Goal: Task Accomplishment & Management: Use online tool/utility

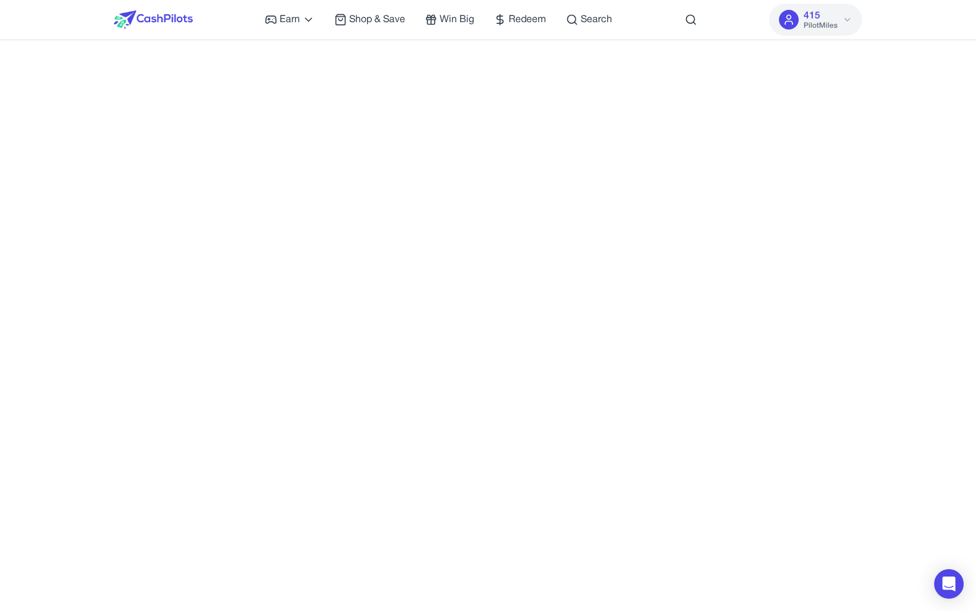
click at [810, 21] on span "PilotMiles" at bounding box center [820, 26] width 34 height 10
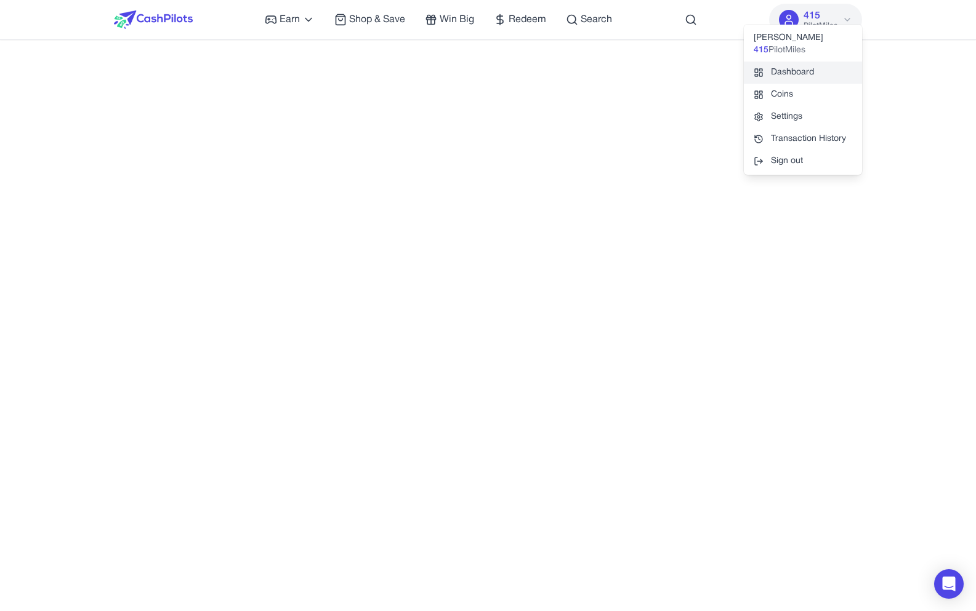
click at [803, 68] on link "Dashboard" at bounding box center [803, 73] width 118 height 22
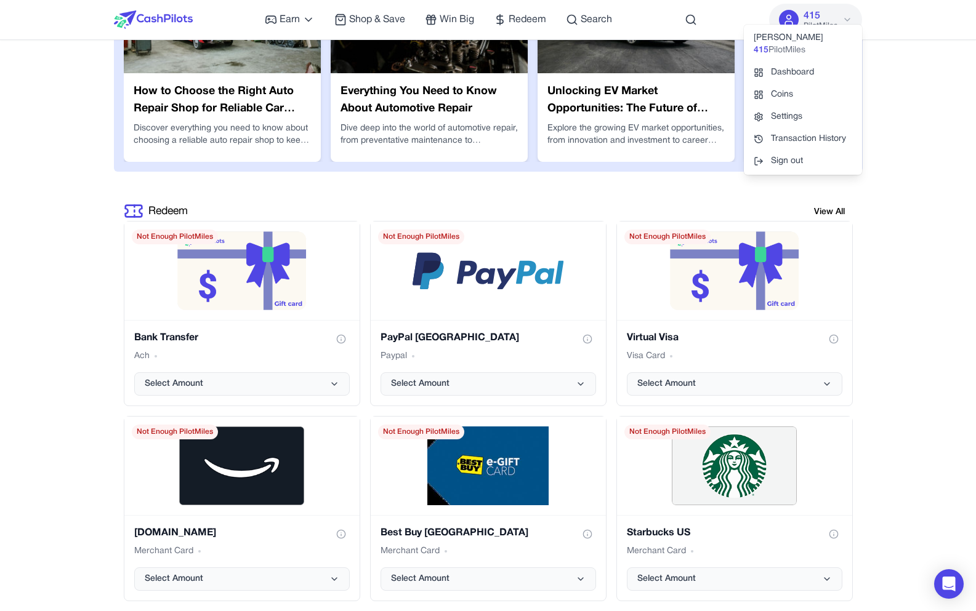
scroll to position [2577, 0]
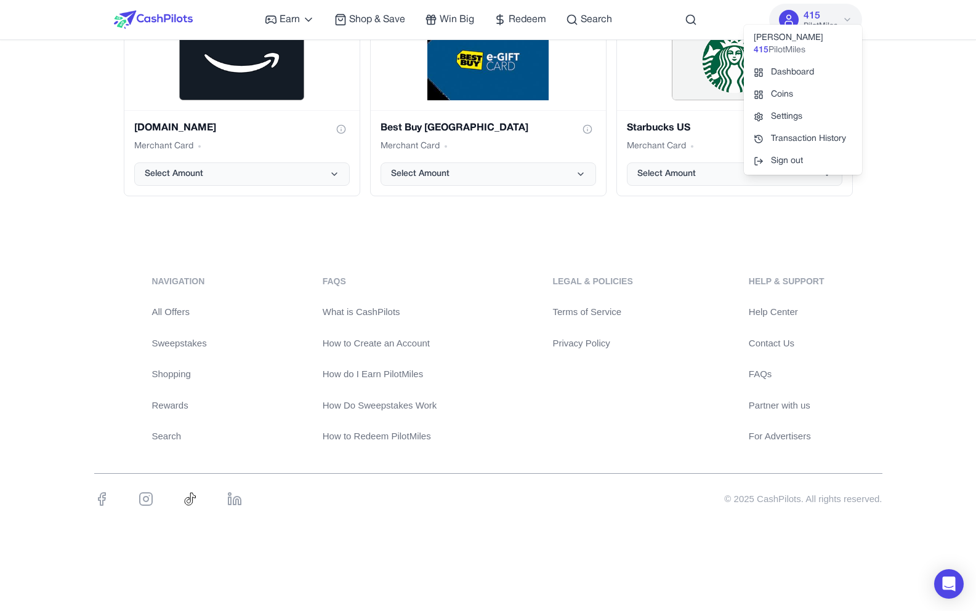
click at [177, 312] on link "All Offers" at bounding box center [179, 312] width 55 height 14
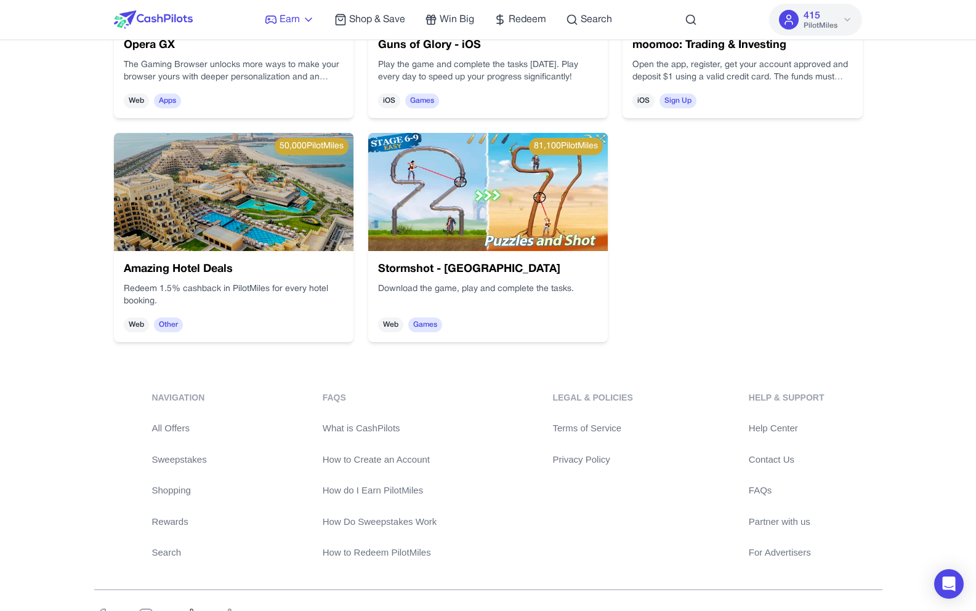
scroll to position [2935, 0]
